Goal: Task Accomplishment & Management: Manage account settings

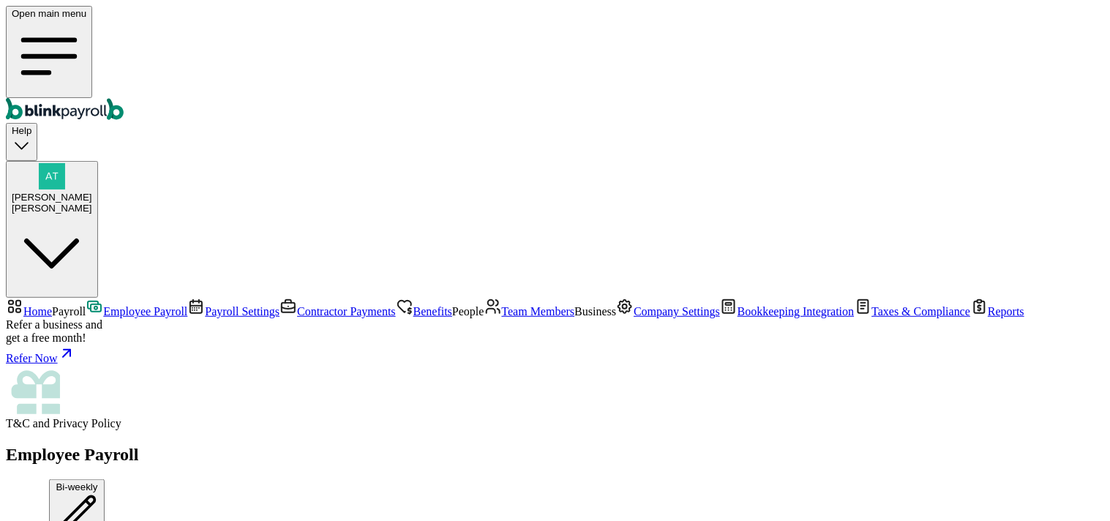
scroll to position [1516, 0]
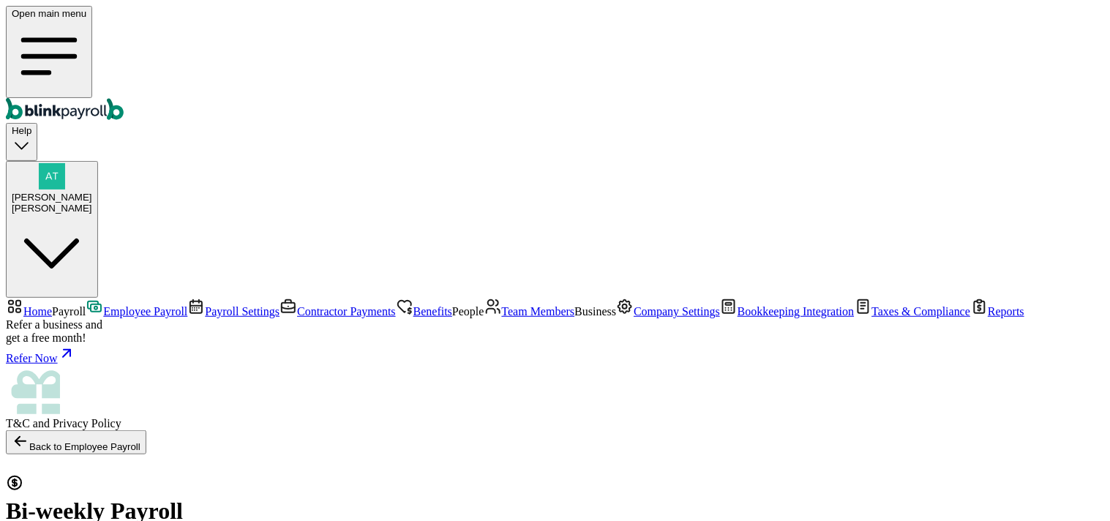
select select "direct_deposit"
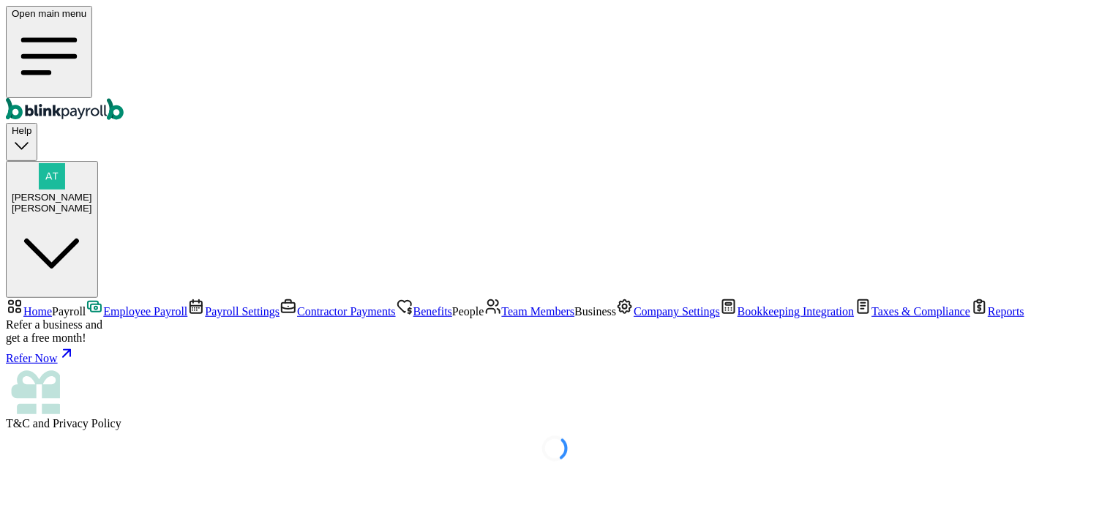
click at [106, 305] on link "Employee Payroll" at bounding box center [137, 311] width 102 height 12
click at [98, 161] on button "Atul Chauhan Cecil" at bounding box center [52, 230] width 92 height 138
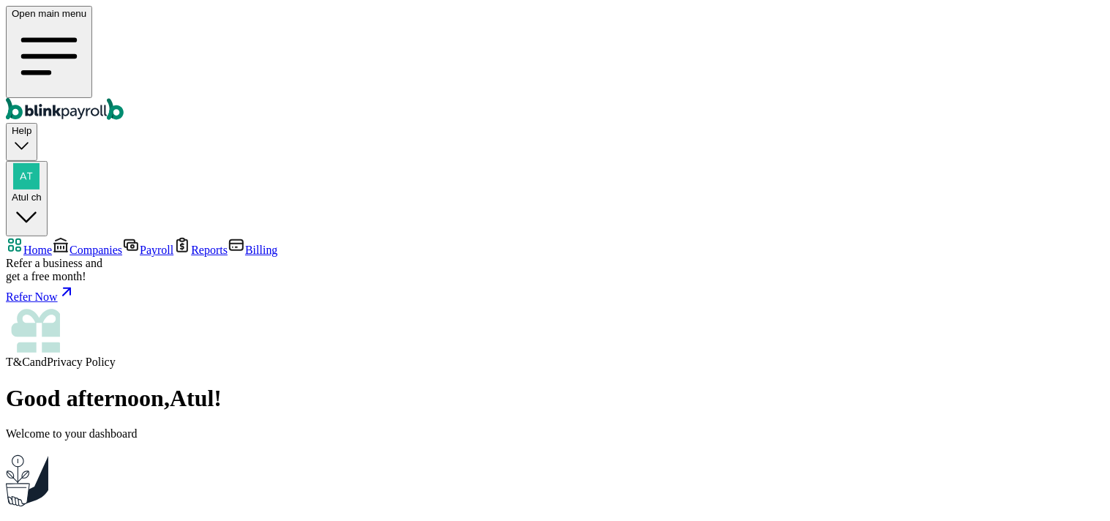
click at [79, 244] on span "Companies" at bounding box center [96, 250] width 53 height 12
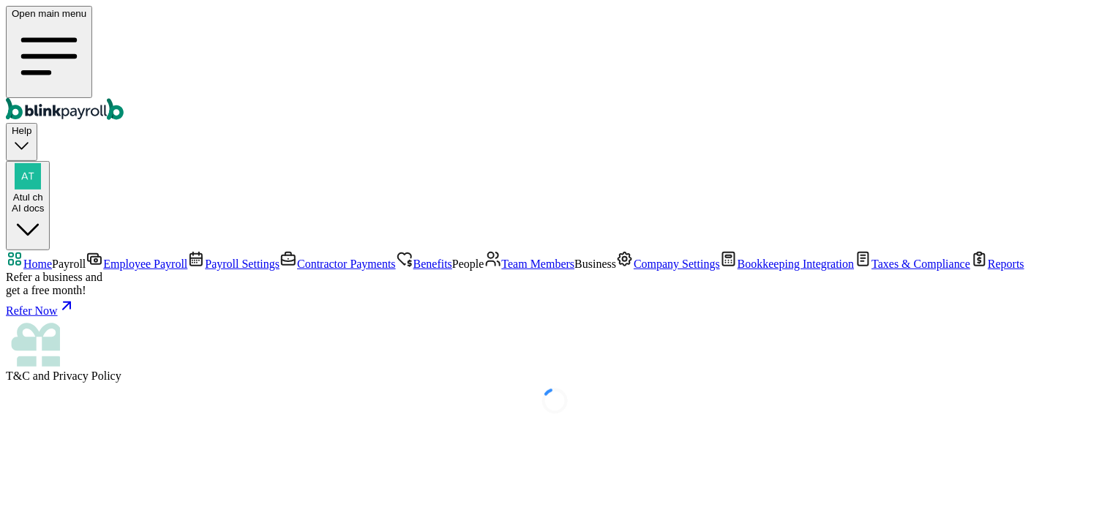
click at [103, 258] on span "Employee Payroll" at bounding box center [145, 264] width 84 height 12
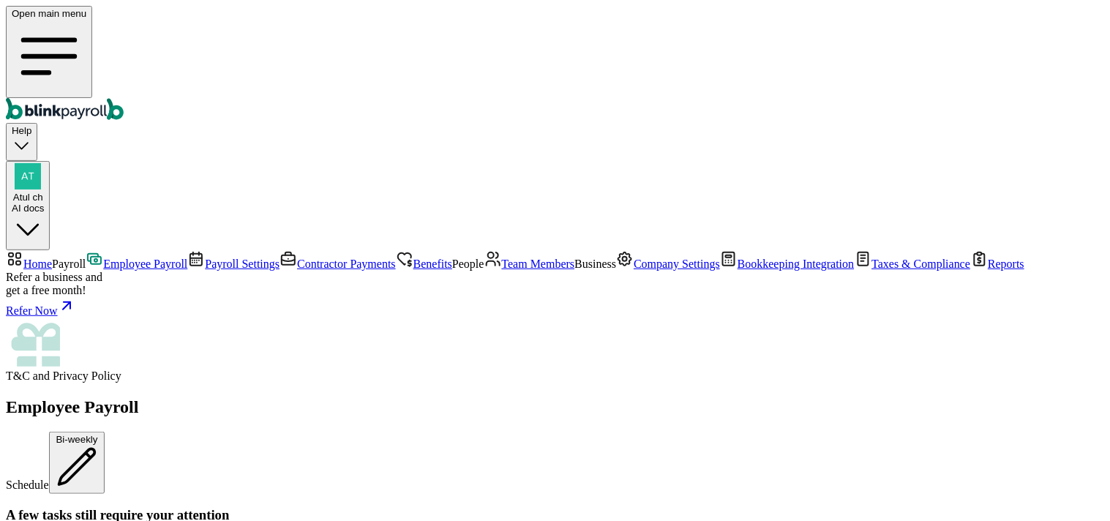
scroll to position [325, 0]
drag, startPoint x: 360, startPoint y: 207, endPoint x: 434, endPoint y: 242, distance: 81.5
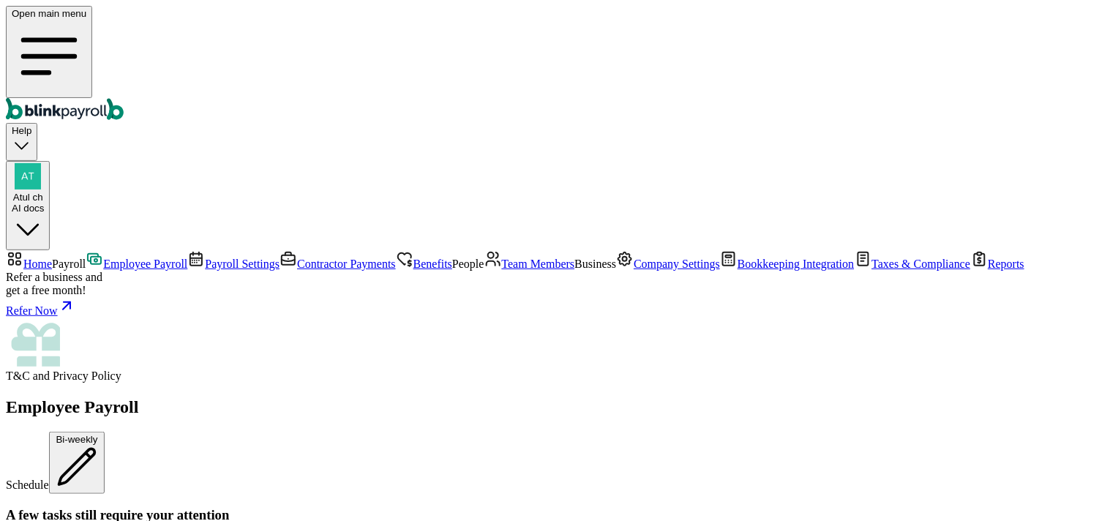
drag, startPoint x: 536, startPoint y: 222, endPoint x: 621, endPoint y: 220, distance: 84.2
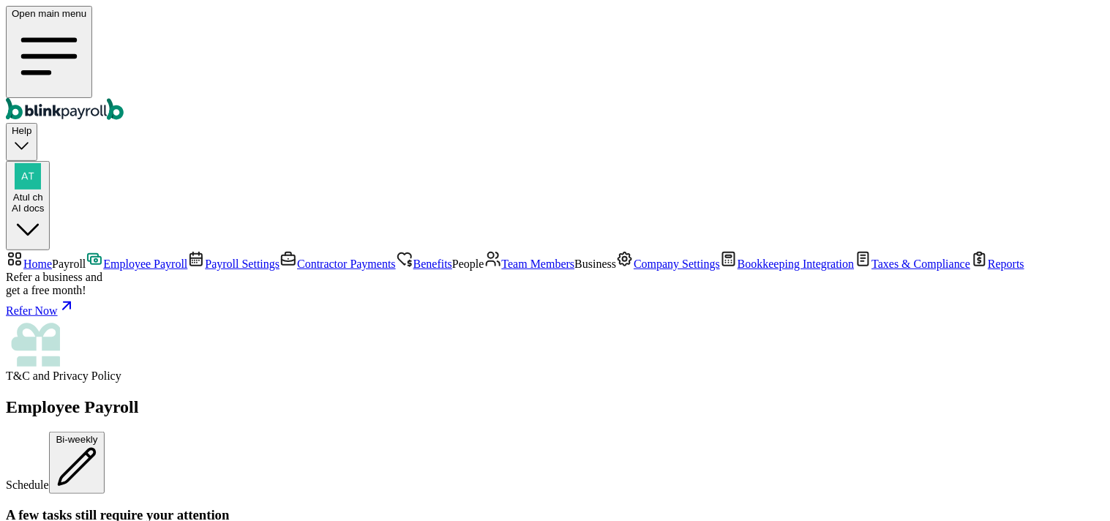
type textarea "testing"
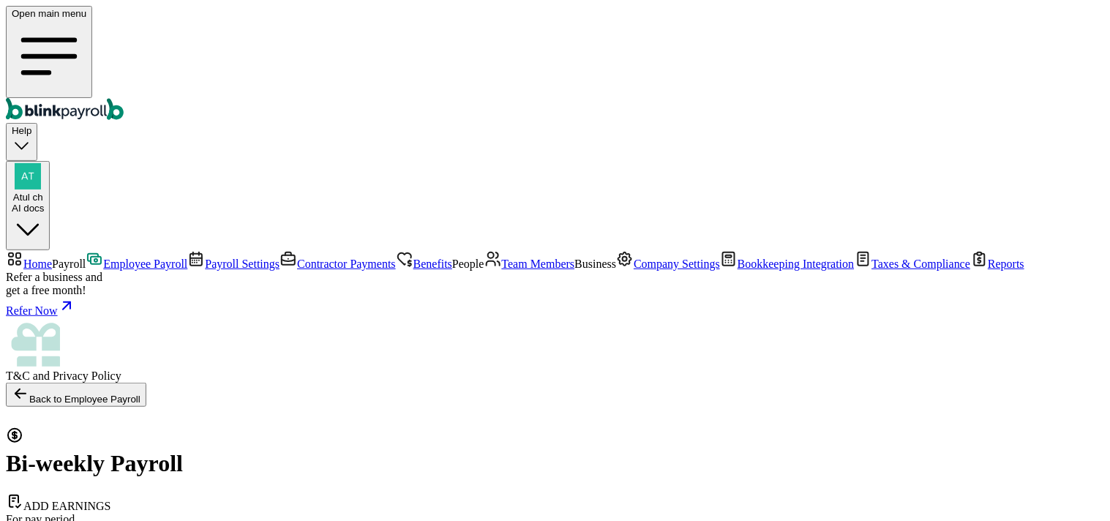
select select "direct_deposit"
click at [71, 258] on span "Payroll" at bounding box center [69, 264] width 34 height 12
click at [103, 258] on span "Employee Payroll" at bounding box center [145, 264] width 84 height 12
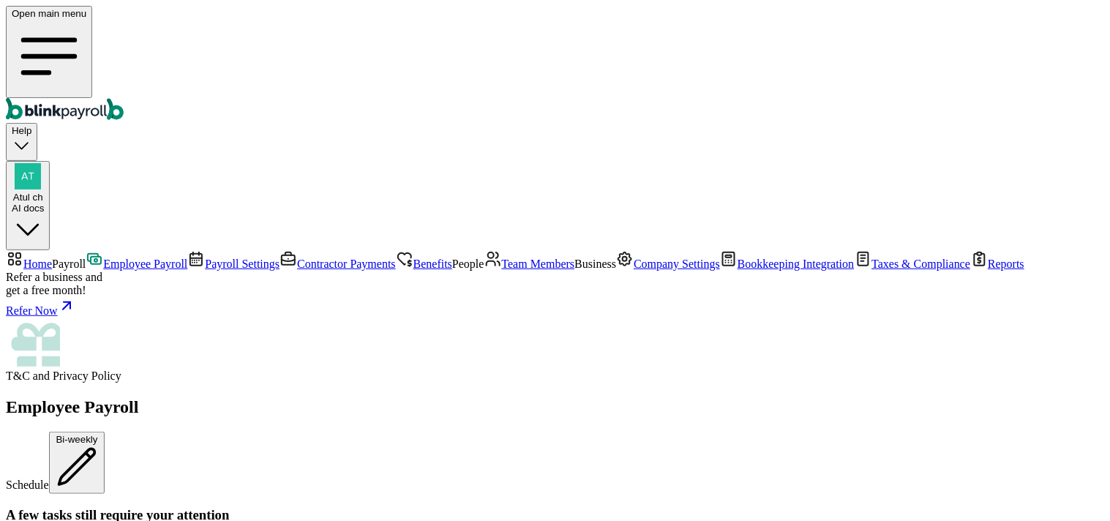
scroll to position [772, 0]
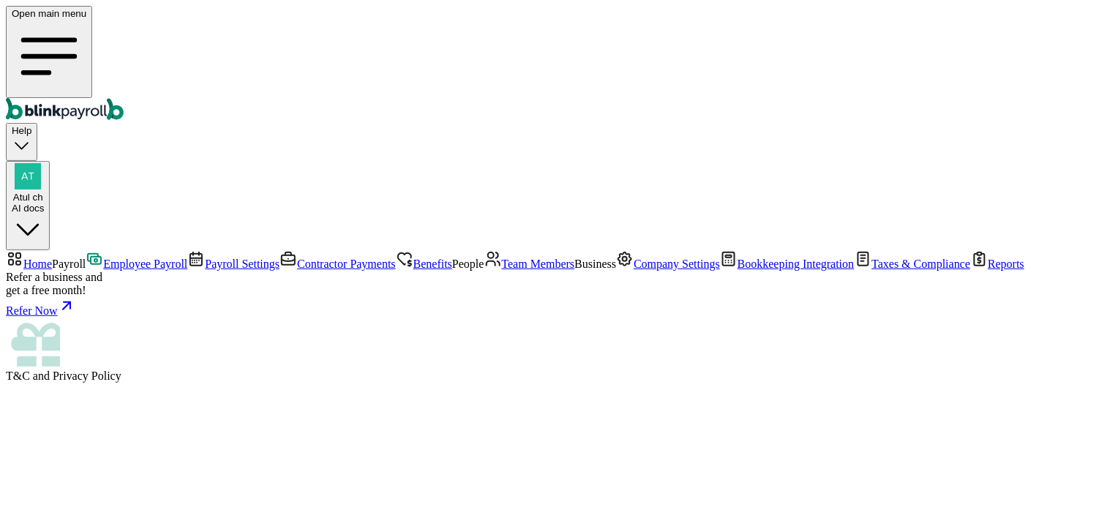
click at [103, 258] on span "Employee Payroll" at bounding box center [145, 264] width 84 height 12
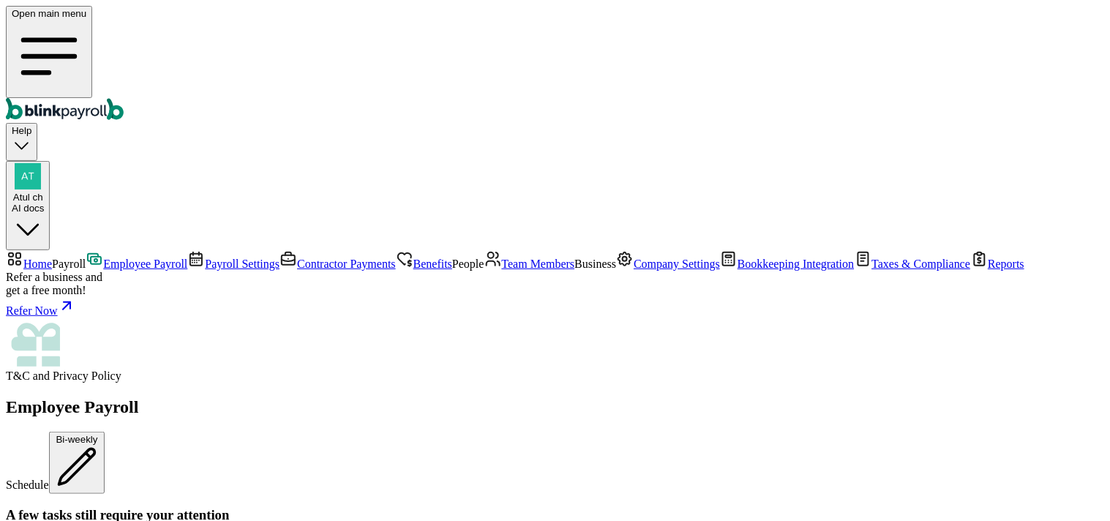
scroll to position [894, 0]
drag, startPoint x: 239, startPoint y: 217, endPoint x: 656, endPoint y: 229, distance: 417.4
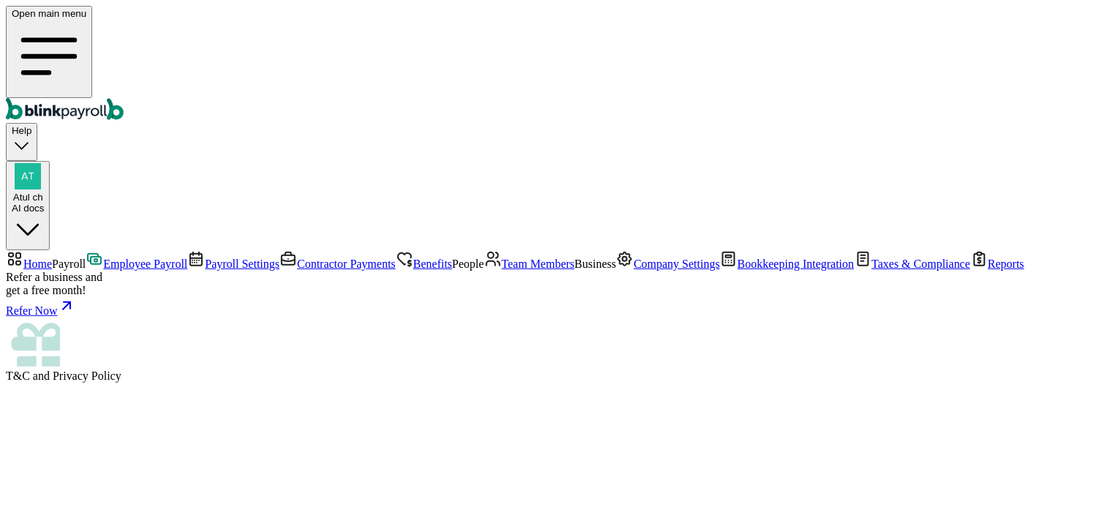
drag, startPoint x: 506, startPoint y: 218, endPoint x: 552, endPoint y: 222, distance: 46.3
drag, startPoint x: 562, startPoint y: 228, endPoint x: 545, endPoint y: 200, distance: 33.5
click at [103, 258] on span "Employee Payroll" at bounding box center [145, 264] width 84 height 12
